Goal: Information Seeking & Learning: Learn about a topic

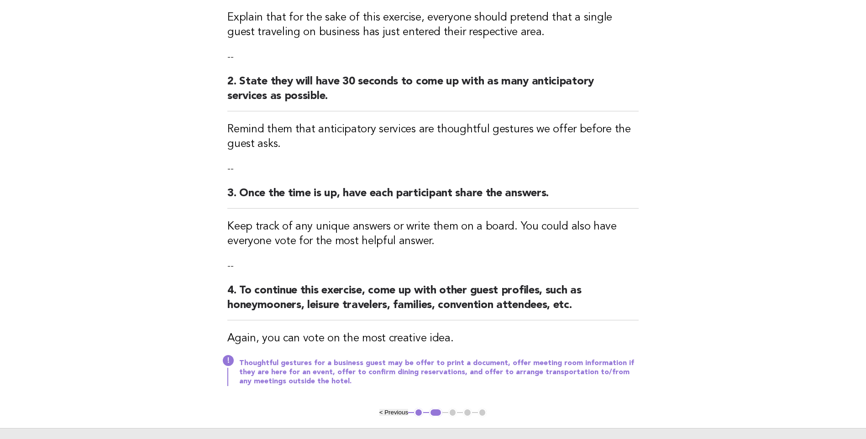
scroll to position [264, 0]
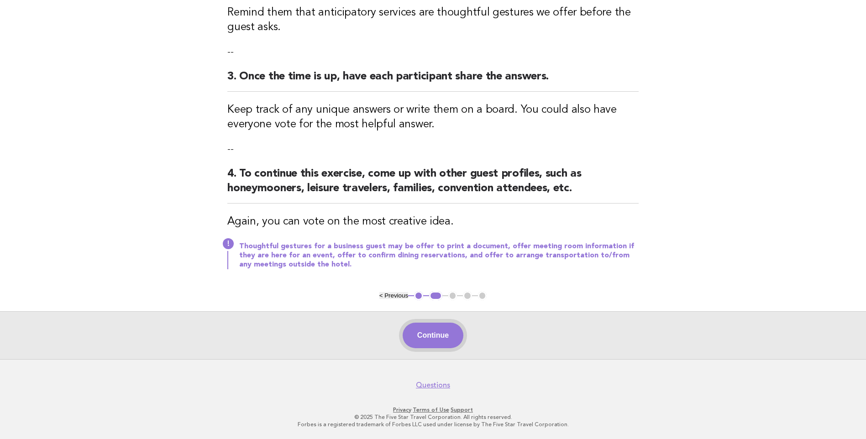
click at [434, 339] on button "Continue" at bounding box center [433, 336] width 61 height 26
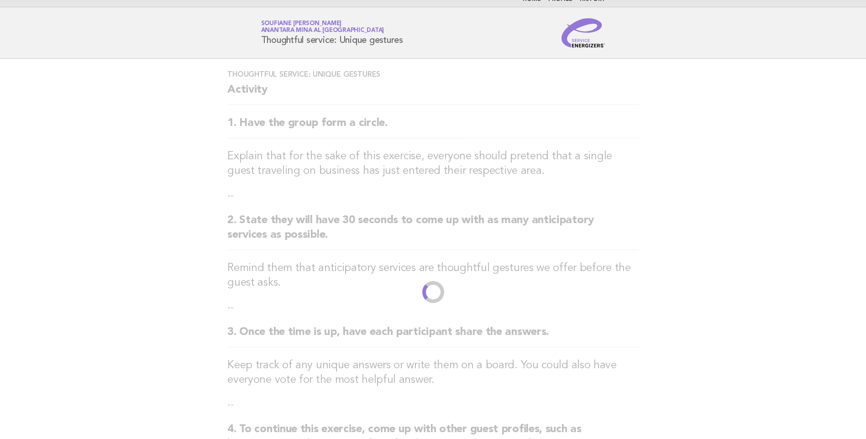
scroll to position [0, 0]
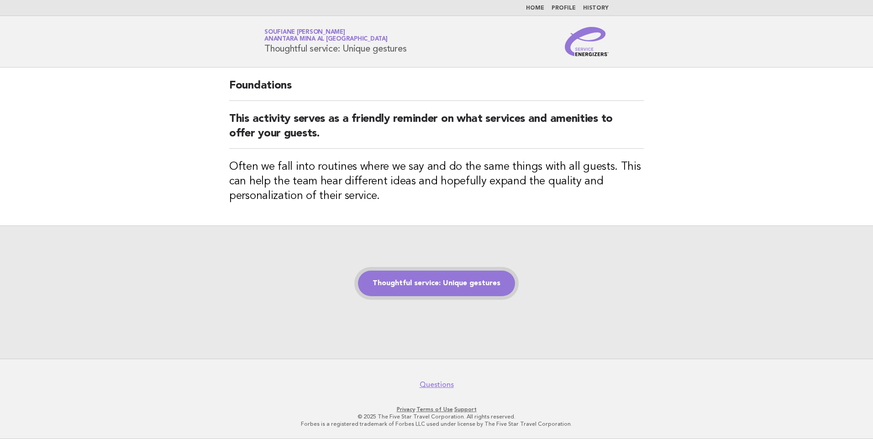
click at [420, 290] on link "Thoughtful service: Unique gestures" at bounding box center [436, 284] width 157 height 26
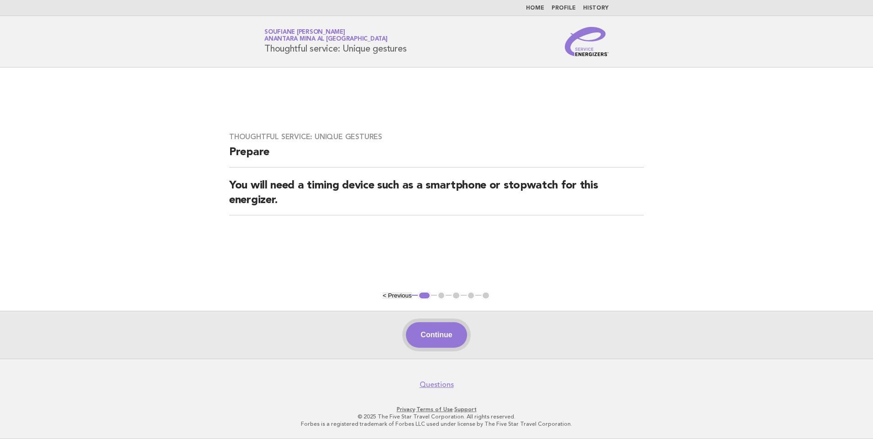
click at [436, 336] on button "Continue" at bounding box center [436, 335] width 61 height 26
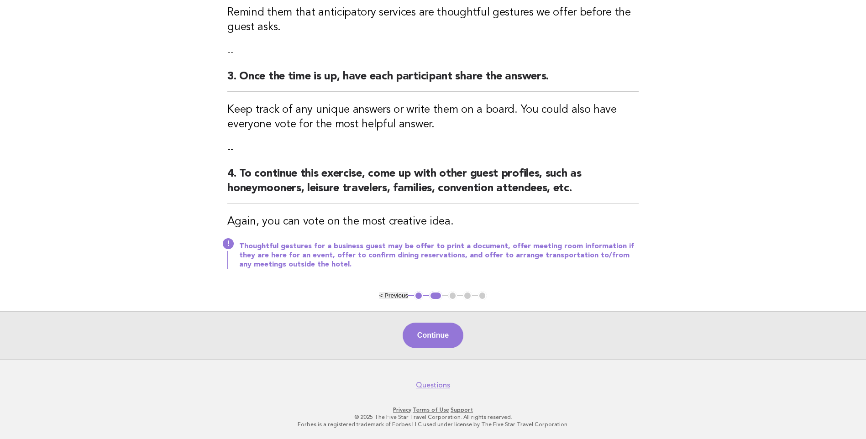
click at [430, 339] on button "Continue" at bounding box center [433, 336] width 61 height 26
